Goal: Task Accomplishment & Management: Complete application form

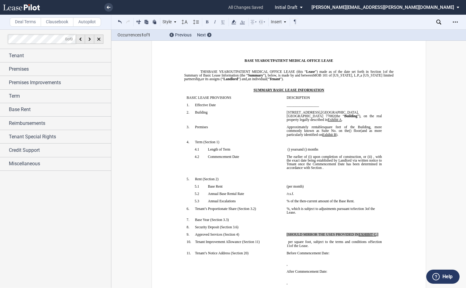
scroll to position [31, 0]
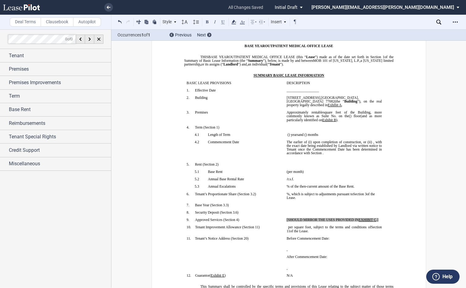
click at [366, 218] on span "EXHIBIT" at bounding box center [365, 220] width 14 height 4
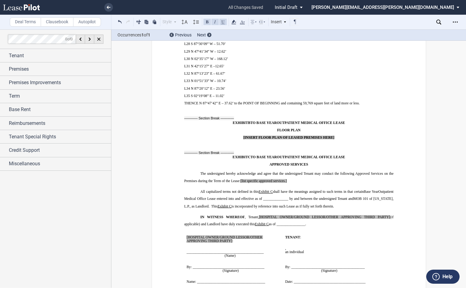
scroll to position [6005, 0]
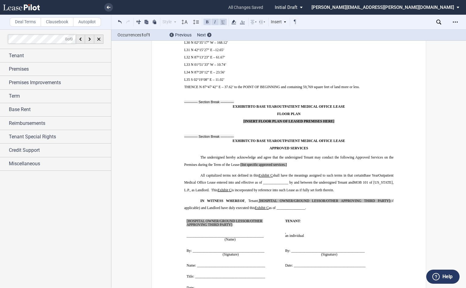
click at [287, 154] on p "The undersigned hereby acknowledge and agree that the undersigned Tenant may co…" at bounding box center [288, 161] width 209 height 14
click at [268, 163] on span "[list specific approved services.]" at bounding box center [263, 165] width 46 height 4
click at [257, 199] on span ", Tenant," at bounding box center [251, 201] width 14 height 4
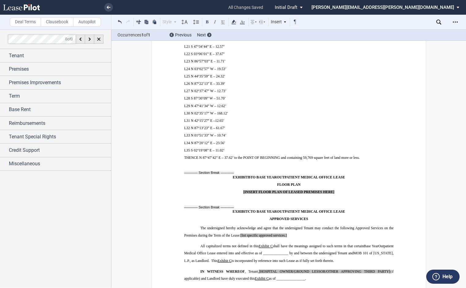
scroll to position [5944, 0]
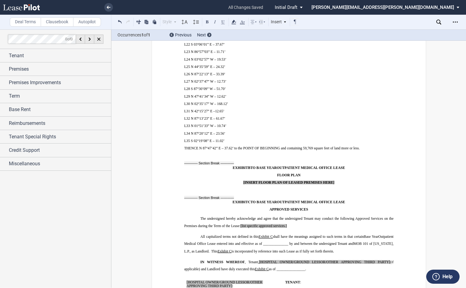
drag, startPoint x: 252, startPoint y: 159, endPoint x: 255, endPoint y: 159, distance: 3.1
drag, startPoint x: 287, startPoint y: 196, endPoint x: 240, endPoint y: 196, distance: 47.7
click at [240, 215] on p "The undersigned hereby acknowledge and agree that the undersigned Tenant may co…" at bounding box center [288, 222] width 209 height 14
drag, startPoint x: 328, startPoint y: 196, endPoint x: 242, endPoint y: 120, distance: 114.5
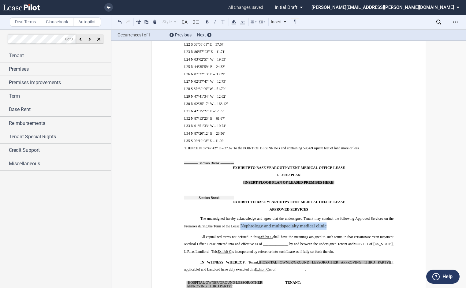
click at [240, 215] on p "The undersigned hereby acknowledge and agree that the undersigned Tenant may co…" at bounding box center [288, 222] width 209 height 15
click at [237, 20] on icon at bounding box center [233, 21] width 7 height 7
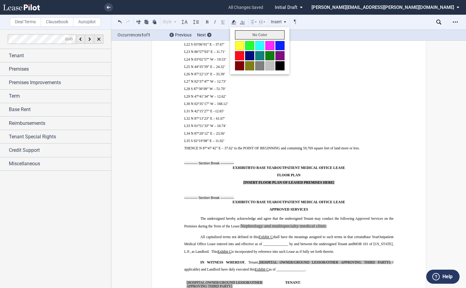
click at [243, 36] on button "No Color" at bounding box center [260, 34] width 50 height 9
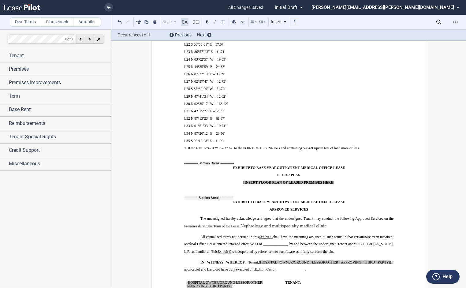
click at [186, 22] on use at bounding box center [185, 22] width 6 height 4
click at [188, 57] on div "10pt" at bounding box center [193, 55] width 18 height 5
click at [219, 216] on span "The undersigned hereby acknowledge and agree that the undersigned Tenant may co…" at bounding box center [289, 221] width 210 height 11
click at [186, 23] on use at bounding box center [185, 22] width 6 height 4
click at [309, 223] on span "Nephrology and multispecialty medical clinic" at bounding box center [281, 225] width 82 height 5
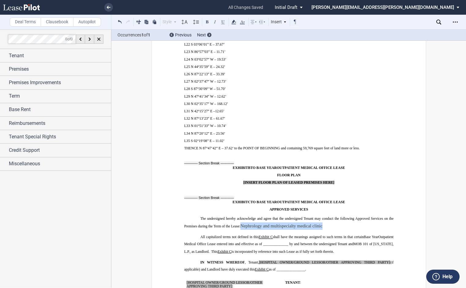
drag, startPoint x: 319, startPoint y: 195, endPoint x: 246, endPoint y: 124, distance: 101.9
click at [241, 215] on p "The undersigned hereby acknowledge and agree that the undersigned Tenant may co…" at bounding box center [288, 222] width 209 height 15
click at [186, 21] on use at bounding box center [185, 22] width 6 height 4
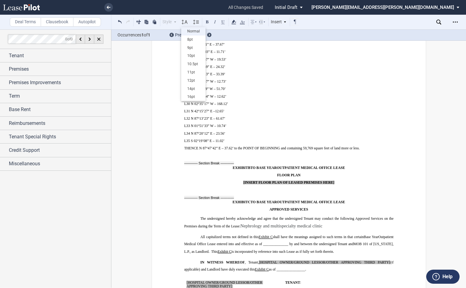
click at [190, 32] on div "Normal" at bounding box center [193, 31] width 18 height 5
click at [313, 215] on p "The undersigned hereby acknowledge and agree that the undersigned Tenant may co…" at bounding box center [288, 222] width 209 height 14
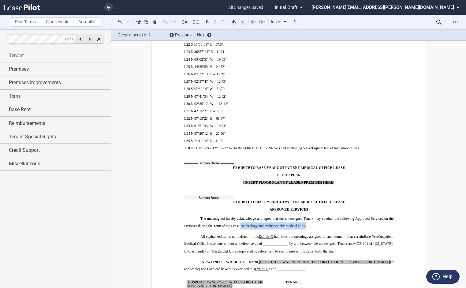
drag, startPoint x: 308, startPoint y: 195, endPoint x: 251, endPoint y: 150, distance: 73.5
click at [240, 215] on p "The undersigned hereby acknowledge and agree that the undersigned Tenant may co…" at bounding box center [288, 222] width 209 height 14
click at [242, 23] on use at bounding box center [242, 22] width 5 height 4
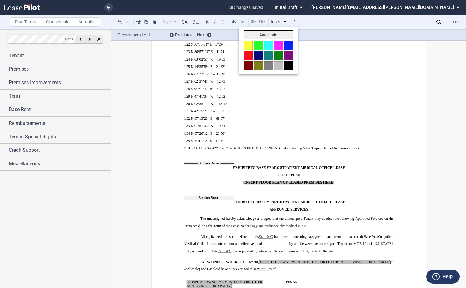
click at [280, 34] on button "Automatic" at bounding box center [268, 34] width 50 height 9
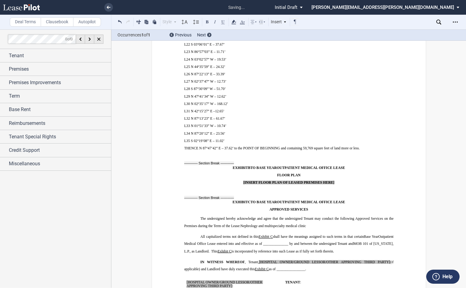
click at [320, 215] on p "The undersigned hereby acknowledge and agree that the undersigned Tenant may co…" at bounding box center [288, 222] width 209 height 14
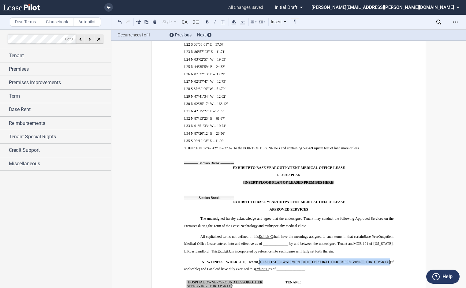
drag, startPoint x: 386, startPoint y: 231, endPoint x: 257, endPoint y: 231, distance: 128.7
click at [257, 260] on span "IN WITNESS WHEREOF , Tenant, [HOSPITAL OWNER/GROUND LESSOR/OTHER APPROVING THIR…" at bounding box center [289, 265] width 210 height 11
click at [355, 233] on p "All capitalized terms not defined in this Exhibit ﻿ C ﻿ shall have the meanings…" at bounding box center [288, 243] width 209 height 21
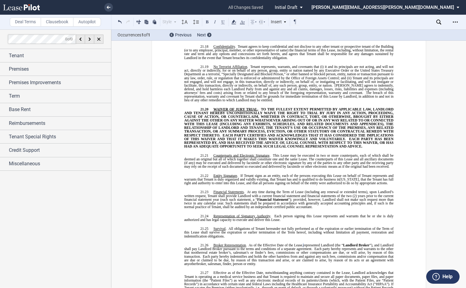
scroll to position [4893, 0]
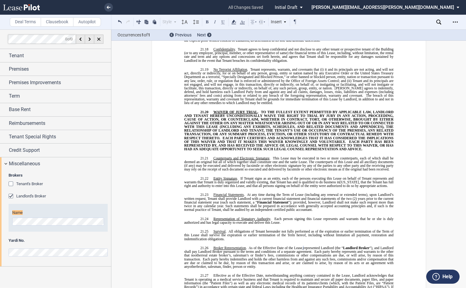
click at [329, 246] on span "represented Landlord (the “" at bounding box center [323, 248] width 40 height 4
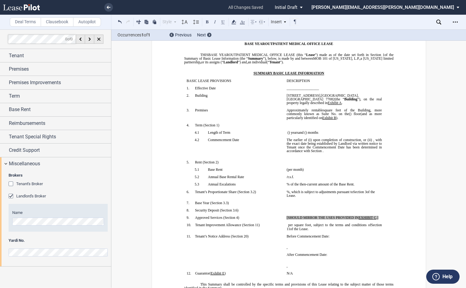
scroll to position [31, 0]
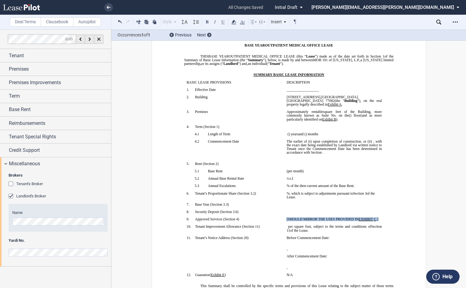
drag, startPoint x: 375, startPoint y: 215, endPoint x: 286, endPoint y: 215, distance: 89.6
click at [286, 217] on p "[SHOULD MIRROR THE USES PROVIDED IN EXHIBIT ﻿ C ﻿ .]" at bounding box center [333, 219] width 95 height 4
drag, startPoint x: 257, startPoint y: 201, endPoint x: 297, endPoint y: 205, distance: 40.3
click at [257, 202] on p "7. Base Year (Section ﻿ 3.3 ﻿ )" at bounding box center [237, 204] width 87 height 4
drag, startPoint x: 371, startPoint y: 216, endPoint x: 302, endPoint y: 213, distance: 69.5
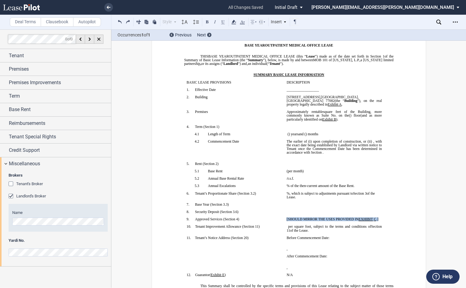
click at [286, 217] on p "[SHOULD MIRROR THE USES PROVIDED IN EXHIBIT ﻿ C ﻿ .]" at bounding box center [333, 219] width 95 height 4
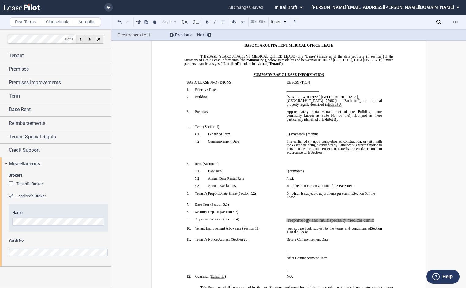
click at [287, 217] on span "Nephrology and multispecialty medical clinic" at bounding box center [330, 219] width 86 height 5
drag, startPoint x: 372, startPoint y: 216, endPoint x: 258, endPoint y: 68, distance: 186.8
click at [235, 22] on icon at bounding box center [233, 21] width 7 height 7
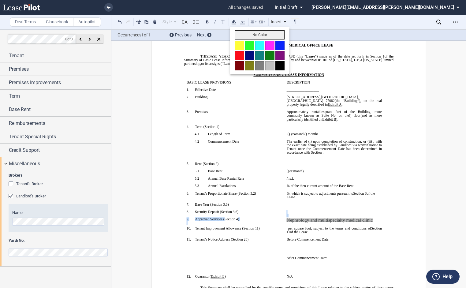
click at [246, 34] on button "No Color" at bounding box center [260, 34] width 50 height 9
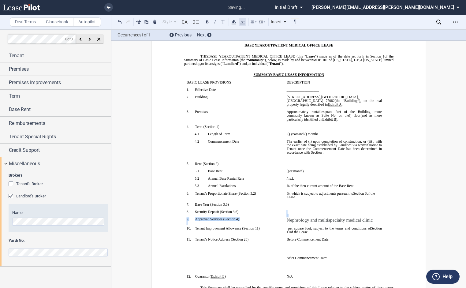
click at [244, 21] on icon at bounding box center [242, 21] width 7 height 7
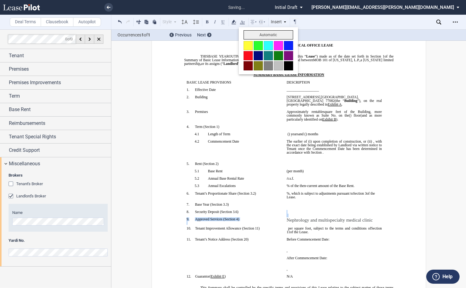
click at [253, 33] on button "Automatic" at bounding box center [268, 34] width 50 height 9
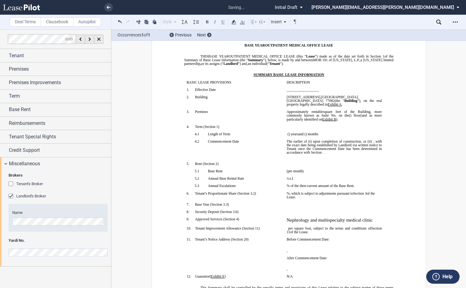
click at [354, 213] on p at bounding box center [333, 215] width 95 height 4
drag, startPoint x: 372, startPoint y: 216, endPoint x: 286, endPoint y: 214, distance: 86.2
click at [286, 217] on p "Nephrology and multispecialty medical clinic ﻿ ﻿" at bounding box center [333, 220] width 95 height 6
click at [187, 20] on icon at bounding box center [184, 21] width 7 height 7
drag, startPoint x: 189, startPoint y: 29, endPoint x: 193, endPoint y: 30, distance: 3.9
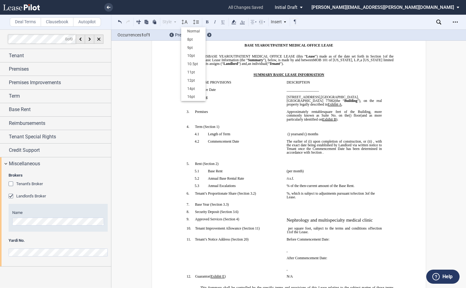
click at [189, 29] on div "Normal" at bounding box center [193, 31] width 18 height 5
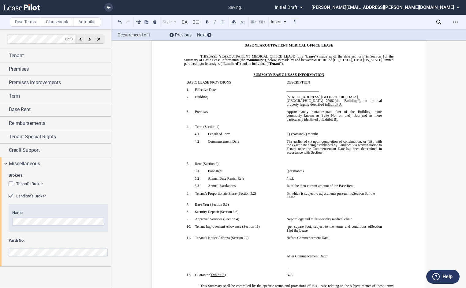
drag, startPoint x: 342, startPoint y: 218, endPoint x: 356, endPoint y: 216, distance: 13.7
click at [343, 221] on p "﻿" at bounding box center [333, 223] width 95 height 4
click at [357, 217] on p "﻿ Nephrology and multispecialty medical clinic ﻿ ﻿ ﻿" at bounding box center [333, 219] width 95 height 4
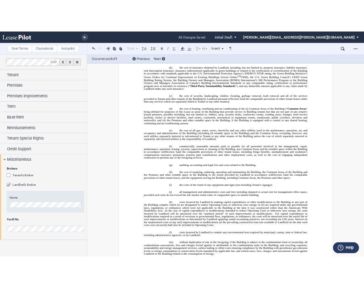
scroll to position [948, 0]
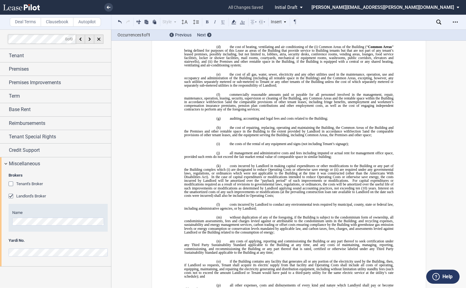
click at [290, 102] on p "(f) commercially reasonable amounts paid or payable for all personnel involved …" at bounding box center [288, 101] width 209 height 19
click at [5, 162] on div "Miscellaneous" at bounding box center [55, 163] width 111 height 13
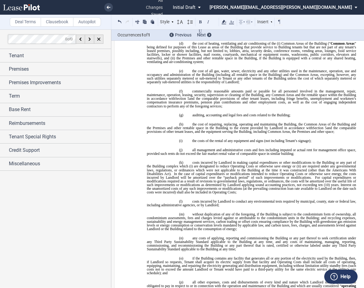
click at [207, 33] on div "Next" at bounding box center [204, 35] width 14 height 6
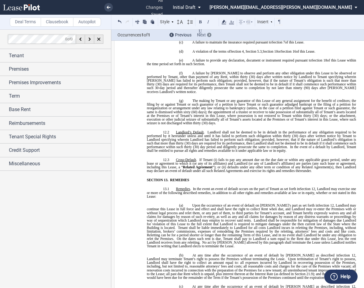
scroll to position [4968, 0]
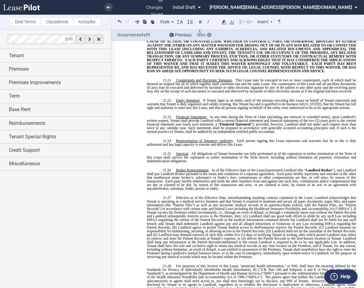
click at [207, 33] on div "Next" at bounding box center [204, 35] width 14 height 6
click at [296, 168] on span "represented Landlord (the “" at bounding box center [286, 170] width 40 height 4
click at [264, 168] on span "As of the Effective Date of the Lease, ﻿ ﻿ represented Landlord (the “ Landlord…" at bounding box center [252, 171] width 210 height 7
click at [226, 21] on icon at bounding box center [223, 21] width 7 height 7
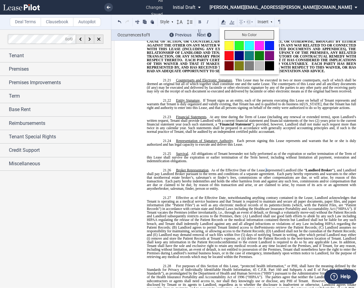
click at [233, 36] on button "No Color" at bounding box center [249, 34] width 50 height 9
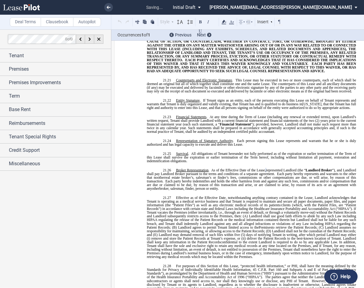
click at [295, 168] on span "represented Landlord (the “" at bounding box center [286, 170] width 40 height 4
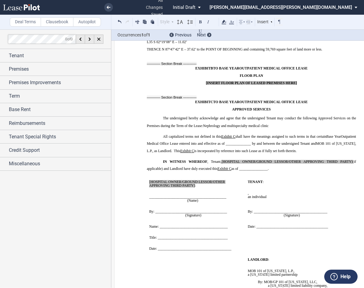
scroll to position [6007, 0]
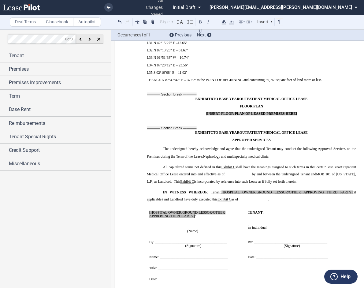
click at [205, 218] on p "﻿" at bounding box center [196, 220] width 94 height 4
drag, startPoint x: 205, startPoint y: 187, endPoint x: 215, endPoint y: 189, distance: 10.6
click at [205, 210] on p "[HOSPITAL OWNER/GROUND LESSOR/OTHER APPROVING THIRD PARTY] :" at bounding box center [196, 213] width 94 height 7
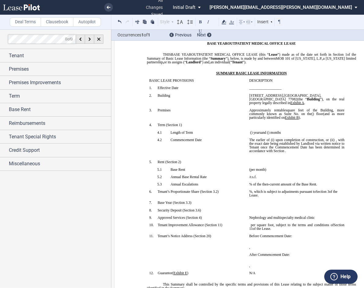
scroll to position [31, 0]
click at [59, 21] on label "Clausebook" at bounding box center [57, 21] width 33 height 9
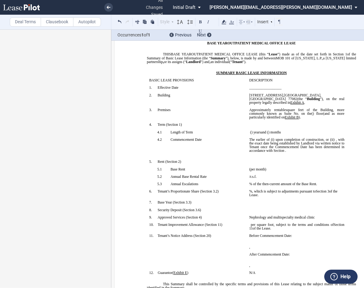
click at [90, 24] on label "Autopilot" at bounding box center [87, 21] width 28 height 9
click at [54, 26] on label "Clausebook" at bounding box center [57, 21] width 33 height 9
drag, startPoint x: 202, startPoint y: 89, endPoint x: 207, endPoint y: 86, distance: 5.9
click at [202, 89] on p "1. Effective Date" at bounding box center [200, 88] width 87 height 4
drag, startPoint x: 198, startPoint y: 69, endPoint x: 105, endPoint y: 91, distance: 95.6
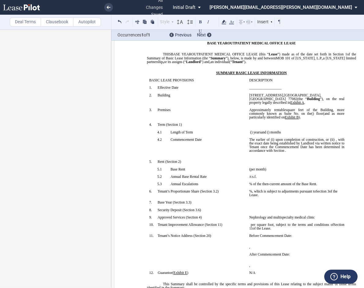
click at [198, 69] on p "﻿" at bounding box center [251, 69] width 209 height 4
click at [21, 24] on label "Deal Terms" at bounding box center [25, 21] width 31 height 9
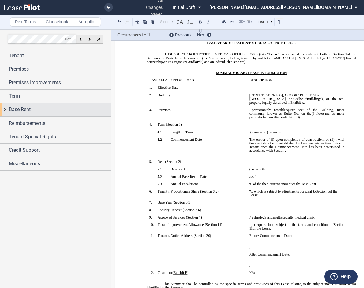
click at [25, 108] on span "Base Rent" at bounding box center [20, 109] width 22 height 7
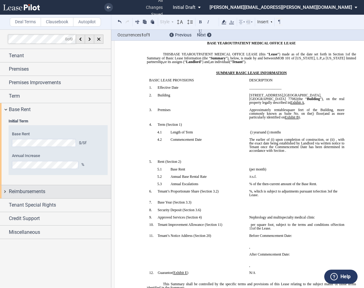
click at [38, 194] on span "Reimbursements" at bounding box center [27, 191] width 36 height 7
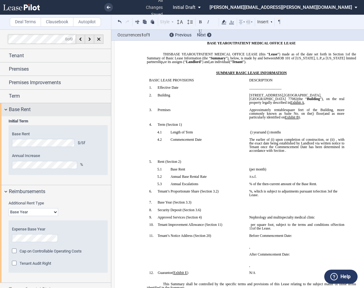
click at [21, 109] on span "Base Rent" at bounding box center [20, 109] width 22 height 7
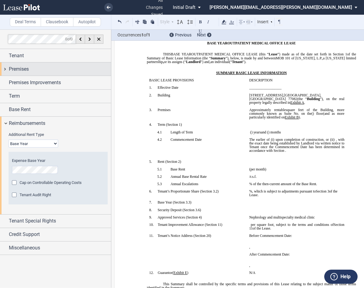
click at [21, 70] on span "Premises" at bounding box center [19, 68] width 20 height 7
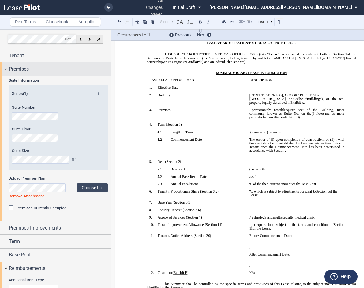
click at [21, 69] on span "Premises" at bounding box center [19, 68] width 20 height 7
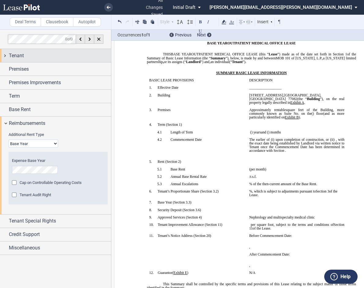
click at [20, 56] on span "Tenant" at bounding box center [16, 55] width 15 height 7
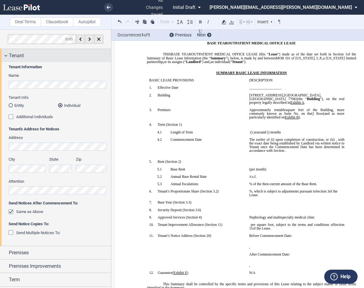
click at [22, 56] on span "Tenant" at bounding box center [16, 55] width 15 height 7
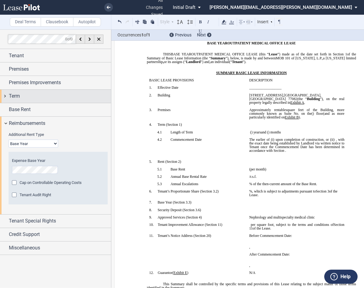
click at [16, 95] on span "Term" at bounding box center [14, 95] width 11 height 7
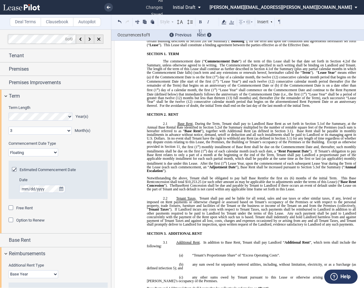
scroll to position [367, 0]
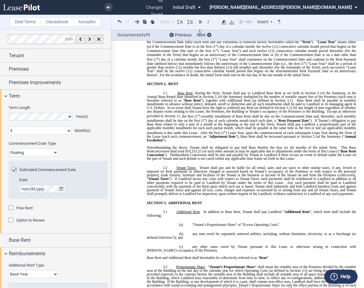
drag, startPoint x: 146, startPoint y: 140, endPoint x: 295, endPoint y: 150, distance: 149.6
click at [295, 150] on p "Notwithstanding the above, Tenant shall be obligated to pay half Base Rent for …" at bounding box center [251, 153] width 209 height 15
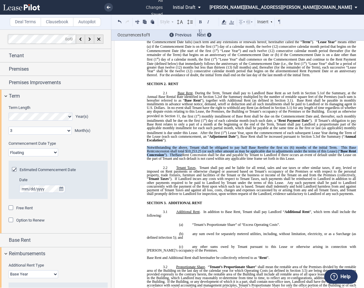
click at [306, 153] on p "Notwithstanding the above, Tenant shall be obligated to pay half Base Rent for …" at bounding box center [251, 153] width 209 height 15
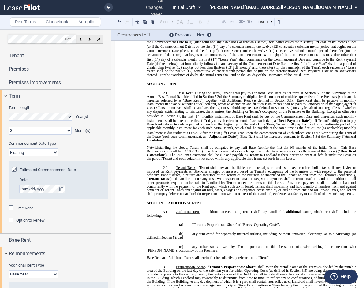
click at [61, 22] on label "Clausebook" at bounding box center [57, 21] width 33 height 9
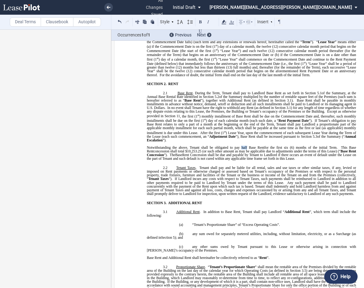
drag, startPoint x: 242, startPoint y: 139, endPoint x: 237, endPoint y: 139, distance: 5.5
click at [237, 146] on span "Notwithstanding the above, Tenant shall be obligated to pay half Base Rent" at bounding box center [205, 148] width 117 height 4
drag, startPoint x: 263, startPoint y: 139, endPoint x: 234, endPoint y: 139, distance: 29.0
click at [234, 146] on span "Notwithstanding the above, Tenant shall be obligated to pay fifty percent (50%)…" at bounding box center [213, 148] width 133 height 4
click at [262, 146] on span "Notwithstanding the above, Tenant shall be obligated to pay fifty percent (50%)…" at bounding box center [213, 148] width 133 height 4
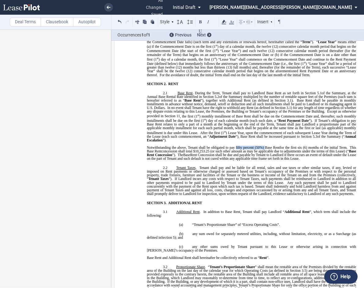
drag, startPoint x: 263, startPoint y: 140, endPoint x: 234, endPoint y: 140, distance: 28.7
click at [234, 146] on span "Notwithstanding the above, Tenant shall be obligated to pay fifty percent (50%)…" at bounding box center [213, 148] width 133 height 4
click at [250, 146] on span "for the first six (6) months of the initial Term." at bounding box center [283, 148] width 67 height 4
click at [284, 146] on span "at a rate of fifty percont (50%for the first six (6) months of the initial Term." at bounding box center [252, 149] width 210 height 7
click at [294, 153] on span "Rent Concession shall be due and payable by Tenant to Landlord if there occurs …" at bounding box center [252, 156] width 210 height 7
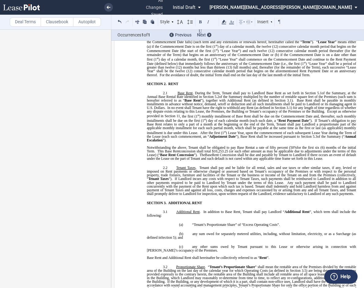
click at [296, 146] on span "at a rate of fifty percent (50%for the first six (6) months of the initial Term." at bounding box center [252, 149] width 210 height 7
click at [312, 153] on span "Rent Concession shall be due and payable by Tenant to Landlord if there occurs …" at bounding box center [252, 156] width 210 height 7
click at [179, 149] on span "concession shall total $10,253.25 (or such other amount as may be applicable du…" at bounding box center [252, 152] width 210 height 7
click at [243, 153] on span "Rent Concession shall be due and payable by Tenant to Landlord if there occurs …" at bounding box center [252, 156] width 210 height 7
click at [210, 142] on p "​" at bounding box center [251, 144] width 209 height 4
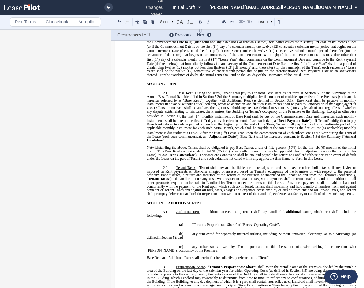
click at [19, 20] on label "Deal Terms" at bounding box center [25, 21] width 31 height 9
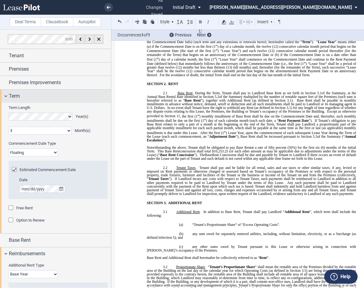
click at [6, 95] on div "Term" at bounding box center [55, 96] width 111 height 13
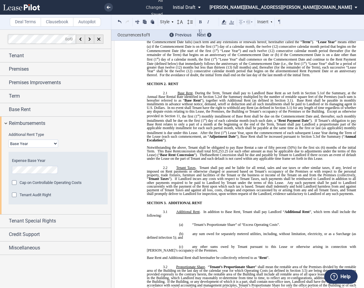
scroll to position [89, 0]
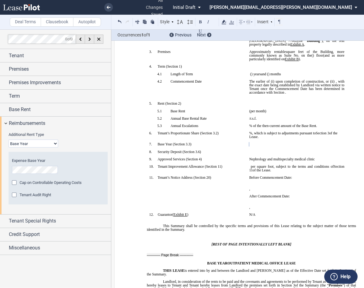
click at [262, 142] on p "﻿ ﻿" at bounding box center [296, 144] width 95 height 4
click at [6, 123] on div "Reimbursements" at bounding box center [55, 122] width 111 height 13
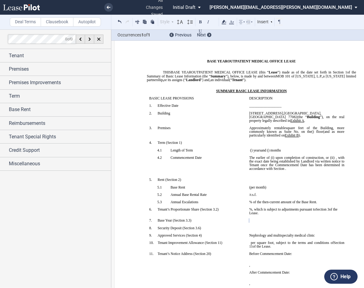
scroll to position [0, 0]
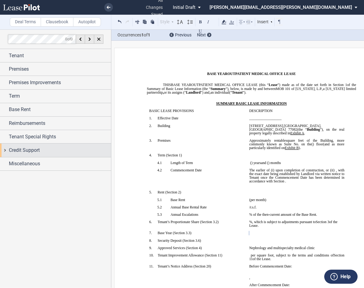
click at [10, 148] on span "Credit Support" at bounding box center [24, 149] width 31 height 7
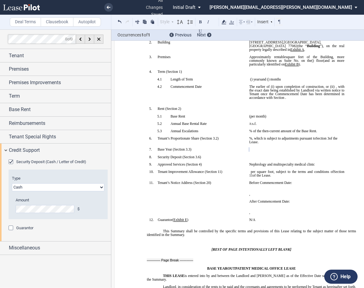
scroll to position [92, 0]
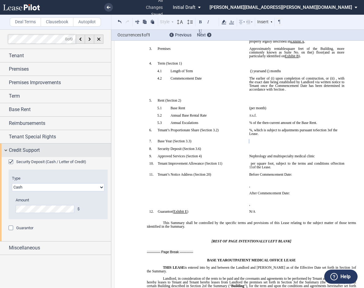
click at [11, 148] on span "Credit Support" at bounding box center [24, 149] width 31 height 7
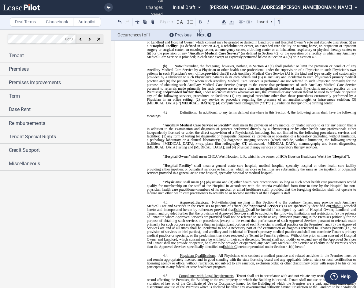
scroll to position [1621, 0]
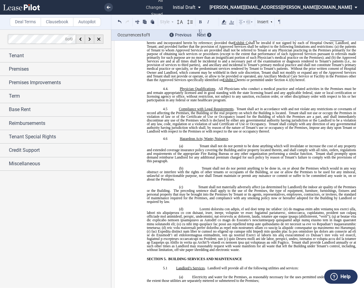
drag, startPoint x: 335, startPoint y: 144, endPoint x: 357, endPoint y: 72, distance: 75.2
click at [337, 151] on span "Tenant shall promptly upon demand reimburse Landlord for any additional premium…" at bounding box center [252, 156] width 210 height 11
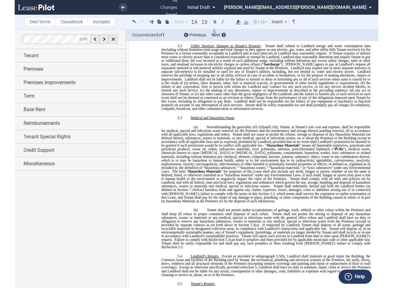
scroll to position [1957, 0]
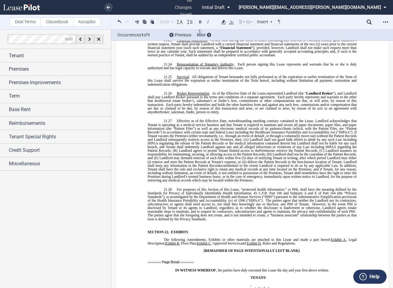
scroll to position [5016, 0]
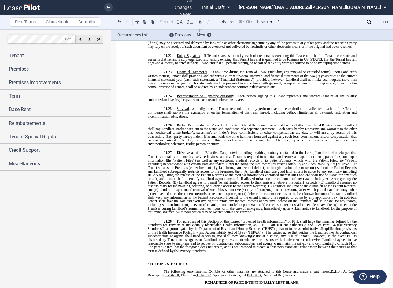
click at [181, 151] on span "Effective as of the Effective Date, notwithstanding anything contrary contained…" at bounding box center [253, 158] width 210 height 15
click at [57, 24] on label "Clausebook" at bounding box center [57, 21] width 33 height 9
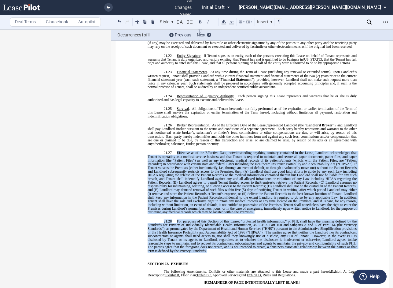
drag, startPoint x: 206, startPoint y: 222, endPoint x: 174, endPoint y: 122, distance: 104.6
click at [174, 151] on div "!!SET_LEVEL_1!! !!MOB_LEVEL_2!! 21.27 ​ Effective as of the Effective Date, not…" at bounding box center [252, 204] width 209 height 106
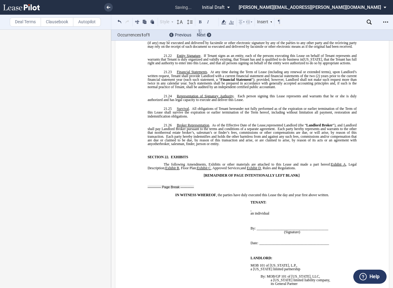
click at [217, 123] on p "21.26 Broker Representation . As of the Effective Date of the Lease, ﻿ ﻿ repres…" at bounding box center [252, 134] width 209 height 22
click at [159, 146] on p "﻿" at bounding box center [252, 148] width 209 height 4
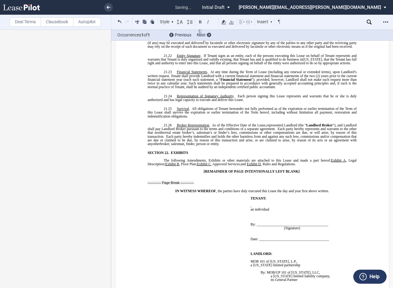
click at [300, 215] on p "﻿" at bounding box center [305, 217] width 109 height 4
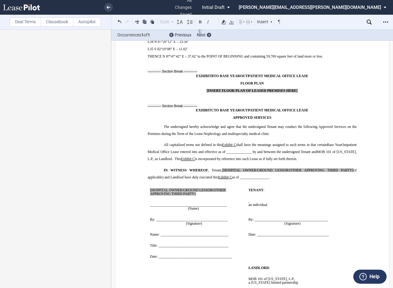
scroll to position [5913, 0]
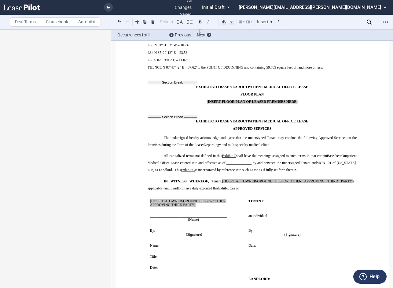
drag, startPoint x: 150, startPoint y: 246, endPoint x: 322, endPoint y: 245, distance: 172.2
click at [150, 273] on p "﻿" at bounding box center [197, 275] width 94 height 4
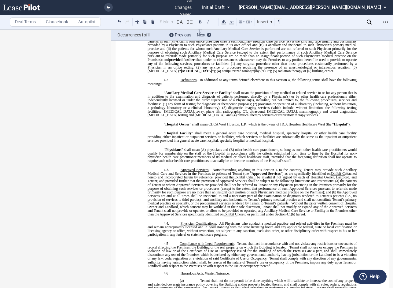
scroll to position [1496, 0]
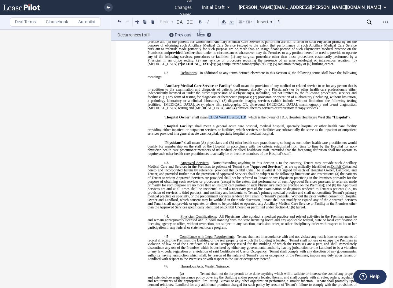
drag, startPoint x: 207, startPoint y: 106, endPoint x: 245, endPoint y: 106, distance: 37.9
click at [245, 115] on span "” shall mean CHCA West Houston, L.P., which is the owner of HCA Houston Healthc…" at bounding box center [262, 117] width 144 height 4
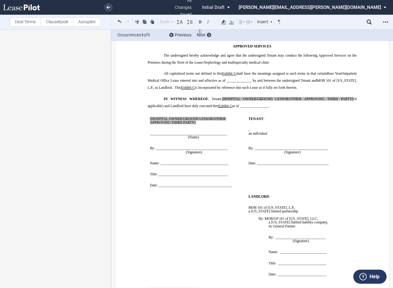
scroll to position [5948, 0]
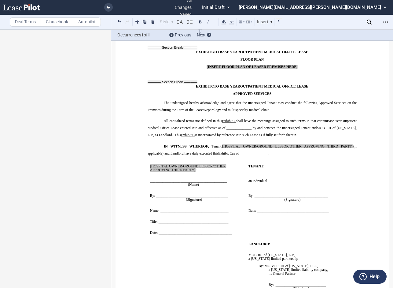
click at [221, 144] on span ", Tenant," at bounding box center [215, 146] width 14 height 4
drag, startPoint x: 220, startPoint y: 116, endPoint x: 349, endPoint y: 118, distance: 128.8
click at [349, 144] on span "IN WITNESS WHEREOF , Tenant, [HOSPITAL OWNER/GROUND LESSOR/OTHER APPROVING THIR…" at bounding box center [253, 149] width 210 height 11
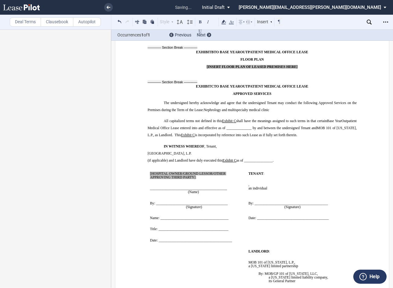
drag, startPoint x: 146, startPoint y: 123, endPoint x: 149, endPoint y: 123, distance: 3.7
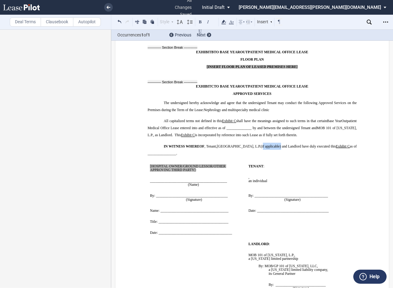
drag, startPoint x: 275, startPoint y: 116, endPoint x: 257, endPoint y: 118, distance: 18.4
click at [261, 144] on span "(if applicable) and Landlord have duly executed this" at bounding box center [298, 146] width 75 height 4
click at [267, 144] on span "() and Landlord have duly executed this" at bounding box center [300, 146] width 66 height 4
drag, startPoint x: 274, startPoint y: 119, endPoint x: 270, endPoint y: 114, distance: 6.1
click at [274, 142] on p "IN WITNESS WHEREOF , Tenant, [HOSPITAL OWNER/GROUND LESSOR/OTHER APPROVING THIR…" at bounding box center [252, 149] width 209 height 14
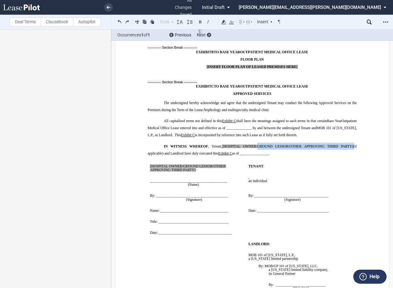
drag, startPoint x: 256, startPoint y: 116, endPoint x: 351, endPoint y: 117, distance: 95.1
click at [351, 144] on span "IN WITNESS WHEREOF , Tenant, [HOSPITAL OWNER/GROUND LESSOR/OTHER APPROVING THIR…" at bounding box center [253, 149] width 210 height 11
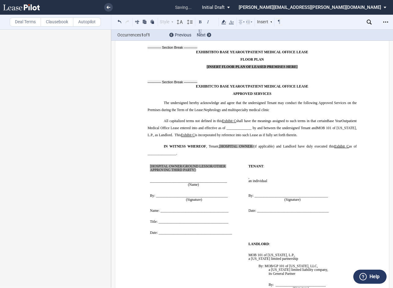
click at [220, 144] on span "[HOSPITAL OWNER/" at bounding box center [237, 146] width 34 height 4
drag, startPoint x: 272, startPoint y: 116, endPoint x: 251, endPoint y: 117, distance: 20.8
click at [253, 144] on span "(if applicable) and Landlord have duly executed this" at bounding box center [294, 146] width 82 height 4
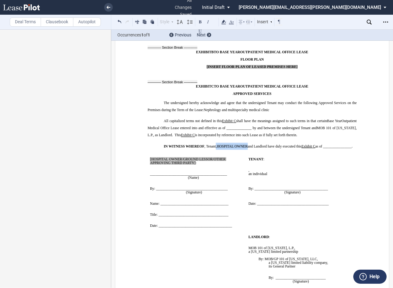
drag, startPoint x: 247, startPoint y: 116, endPoint x: 214, endPoint y: 114, distance: 32.8
click at [214, 142] on p "IN WITNESS WHEREOF , Tenant, HOSPITAL OWNER and Landlord have duly executed thi…" at bounding box center [252, 145] width 209 height 7
click at [226, 21] on icon at bounding box center [223, 21] width 7 height 7
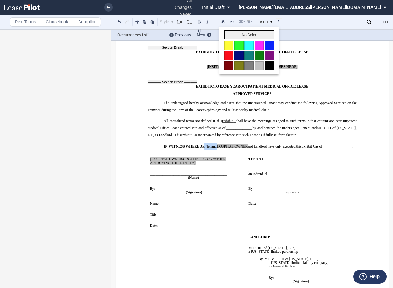
click at [236, 35] on button "No Color" at bounding box center [249, 34] width 50 height 9
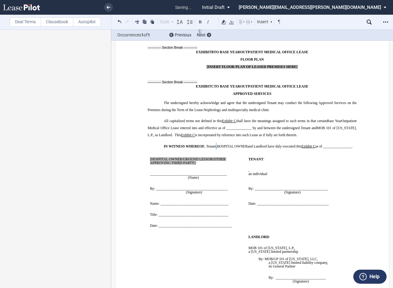
click at [249, 153] on p "﻿" at bounding box center [304, 155] width 111 height 4
click at [272, 144] on span "and Landlord have duly executed this" at bounding box center [275, 146] width 54 height 4
drag, startPoint x: 194, startPoint y: 133, endPoint x: 147, endPoint y: 128, distance: 47.3
click at [148, 153] on td "﻿ [HOSPITAL OWNER/GROUND LESSOR/OTHER APPROVING THIRD PARTY] : ﻿ ﻿ ____________…" at bounding box center [197, 192] width 98 height 78
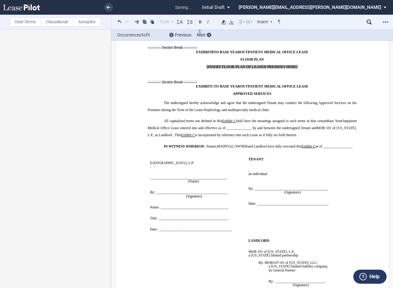
drag, startPoint x: 188, startPoint y: 133, endPoint x: 196, endPoint y: 133, distance: 7.6
click at [188, 161] on p "[GEOGRAPHIC_DATA], L.P." at bounding box center [197, 163] width 94 height 4
click at [150, 165] on span ":" at bounding box center [150, 167] width 1 height 4
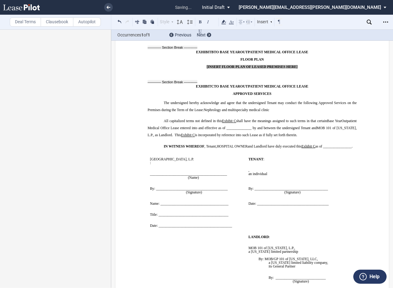
click at [150, 161] on span ":" at bounding box center [150, 163] width 1 height 4
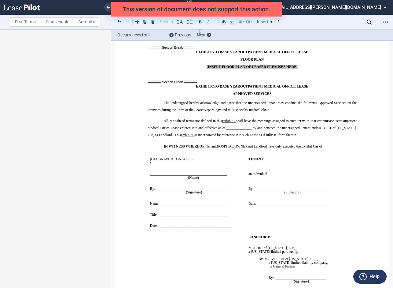
click at [150, 161] on p ":" at bounding box center [197, 163] width 94 height 4
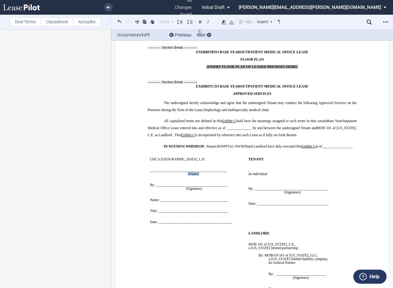
drag, startPoint x: 199, startPoint y: 144, endPoint x: 185, endPoint y: 145, distance: 14.1
click at [185, 172] on p "(Name)" at bounding box center [197, 174] width 94 height 4
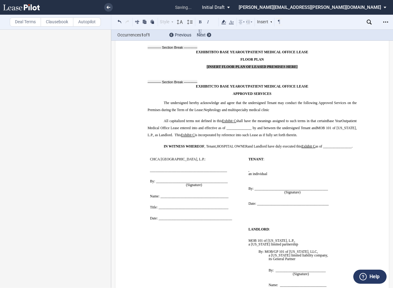
click at [202, 161] on p "﻿" at bounding box center [197, 163] width 94 height 4
drag, startPoint x: 212, startPoint y: 148, endPoint x: 227, endPoint y: 149, distance: 15.6
click at [213, 176] on p "﻿" at bounding box center [197, 178] width 94 height 4
click at [155, 190] on p "﻿" at bounding box center [197, 192] width 94 height 4
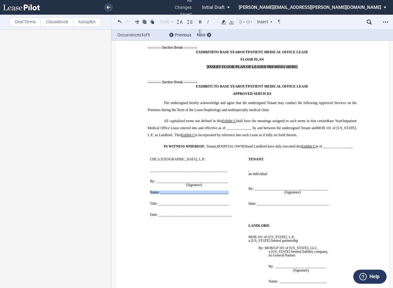
drag, startPoint x: 229, startPoint y: 163, endPoint x: 147, endPoint y: 164, distance: 81.3
click at [148, 164] on td "﻿ ﻿ ﻿ [GEOGRAPHIC_DATA], L.P.: ﻿ CHCA West Houston, L.P. : ﻿ ﻿ ________________…" at bounding box center [197, 186] width 98 height 67
click at [180, 198] on p "﻿" at bounding box center [197, 200] width 94 height 4
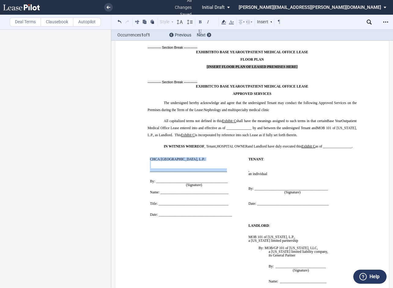
drag, startPoint x: 224, startPoint y: 140, endPoint x: 145, endPoint y: 141, distance: 79.8
click at [154, 153] on td "﻿ ﻿ ﻿ [GEOGRAPHIC_DATA], L.P.: ﻿ CHCA West Houston, L.P. : ﻿ ﻿ ________________…" at bounding box center [197, 186] width 98 height 67
drag, startPoint x: 226, startPoint y: 141, endPoint x: 148, endPoint y: 142, distance: 78.0
click at [148, 153] on td "﻿ ﻿ ﻿ [GEOGRAPHIC_DATA], L.P.: ﻿ CHCA West Houston, L.P. : ﻿ ﻿ ________________…" at bounding box center [197, 186] width 98 height 67
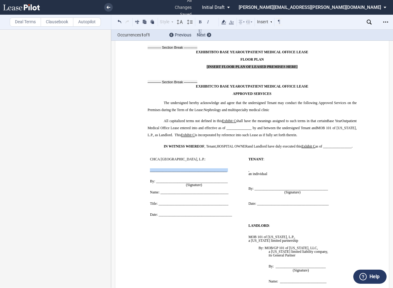
drag, startPoint x: 148, startPoint y: 142, endPoint x: 231, endPoint y: 142, distance: 82.6
click at [230, 153] on td "﻿ ﻿ ﻿ [GEOGRAPHIC_DATA], L.P.: ﻿ CHCA West Houston, L.P. : ﻿ ﻿ ________________…" at bounding box center [197, 186] width 98 height 67
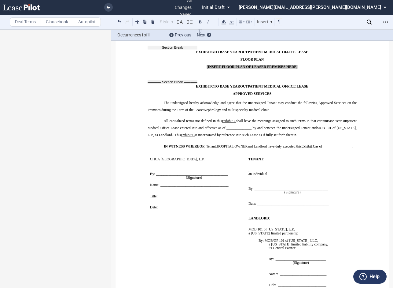
click at [315, 165] on p "﻿" at bounding box center [304, 167] width 111 height 4
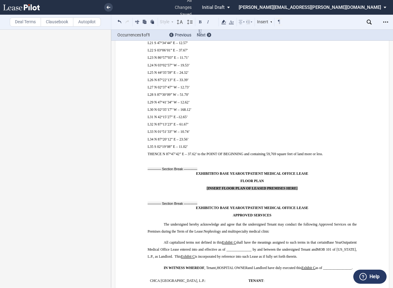
scroll to position [5826, 0]
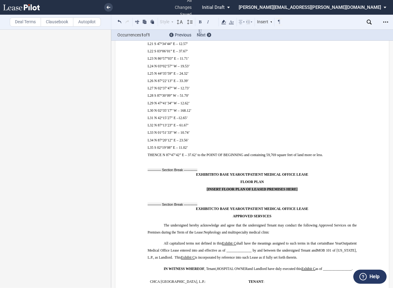
drag, startPoint x: 329, startPoint y: 211, endPoint x: 341, endPoint y: 215, distance: 13.0
click at [329, 240] on p "All capitalized terms not defined in this Exhibit ﻿ C ﻿ shall have the meanings…" at bounding box center [252, 250] width 209 height 21
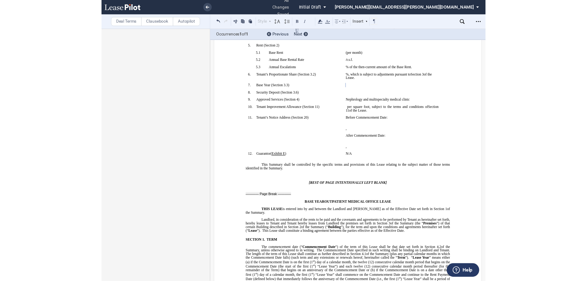
scroll to position [0, 0]
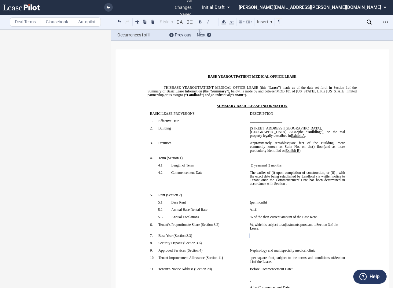
click at [148, 75] on p "BASE YEAR TRIPLE NET OUTPATIENT MEDICAL OFFICE LEASE" at bounding box center [252, 77] width 209 height 4
drag, startPoint x: 152, startPoint y: 128, endPoint x: 146, endPoint y: 129, distance: 6.6
click at [158, 128] on p "2. Building" at bounding box center [201, 128] width 87 height 4
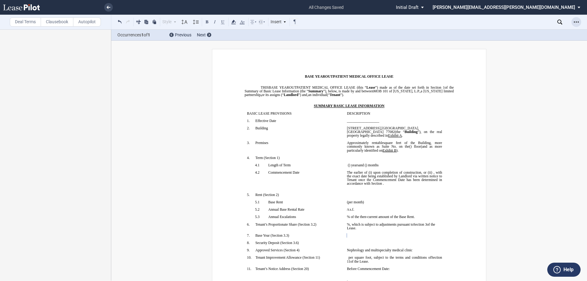
click at [465, 23] on div "Download Share Document Print Create a New Version Import Changes Compare Abstr…" at bounding box center [572, 22] width 30 height 10
click at [465, 22] on div "Open Lease options menu" at bounding box center [576, 22] width 10 height 10
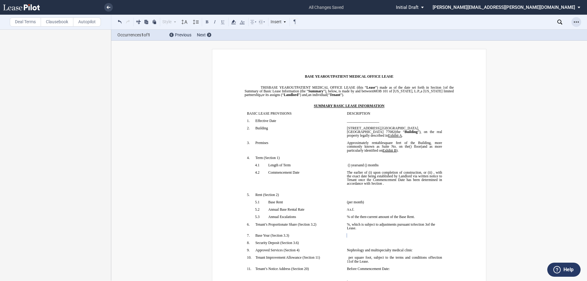
click at [465, 22] on icon "Open Lease options menu" at bounding box center [576, 22] width 5 height 5
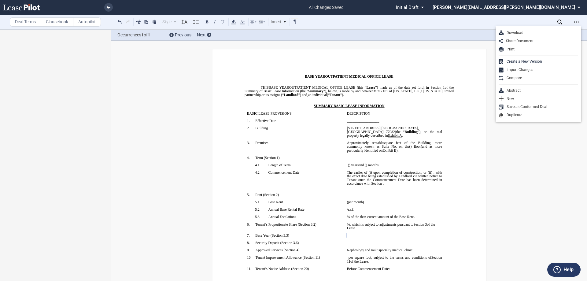
click at [416, 75] on p "BASE YEAR TRIPLE NET OUTPATIENT MEDICAL OFFICE LEASE" at bounding box center [349, 77] width 209 height 4
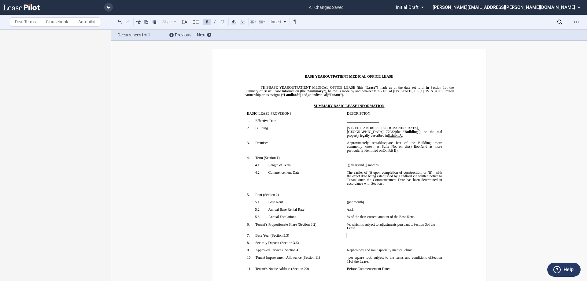
drag, startPoint x: 22, startPoint y: 17, endPoint x: 23, endPoint y: 20, distance: 3.1
click at [22, 20] on div "Deal Terms Clausebook Autopilot" at bounding box center [55, 22] width 111 height 15
click at [23, 20] on label "Deal Terms" at bounding box center [25, 21] width 31 height 9
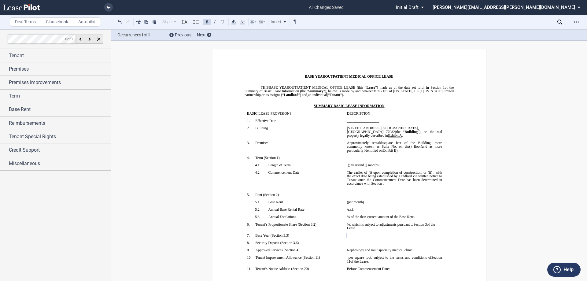
click at [427, 6] on span "status: \a\aInitial Draft\a\a\a\a\a" at bounding box center [423, 7] width 7 height 15
click at [465, 6] on div "Initial Draft" at bounding box center [498, 8] width 38 height 6
click at [465, 22] on use "Open Lease options menu" at bounding box center [576, 21] width 5 height 1
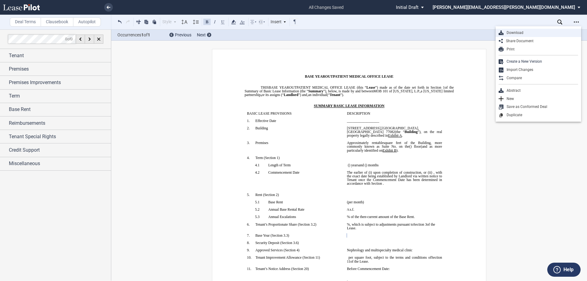
click at [465, 33] on div "Download" at bounding box center [541, 32] width 75 height 5
